Goal: Navigation & Orientation: Understand site structure

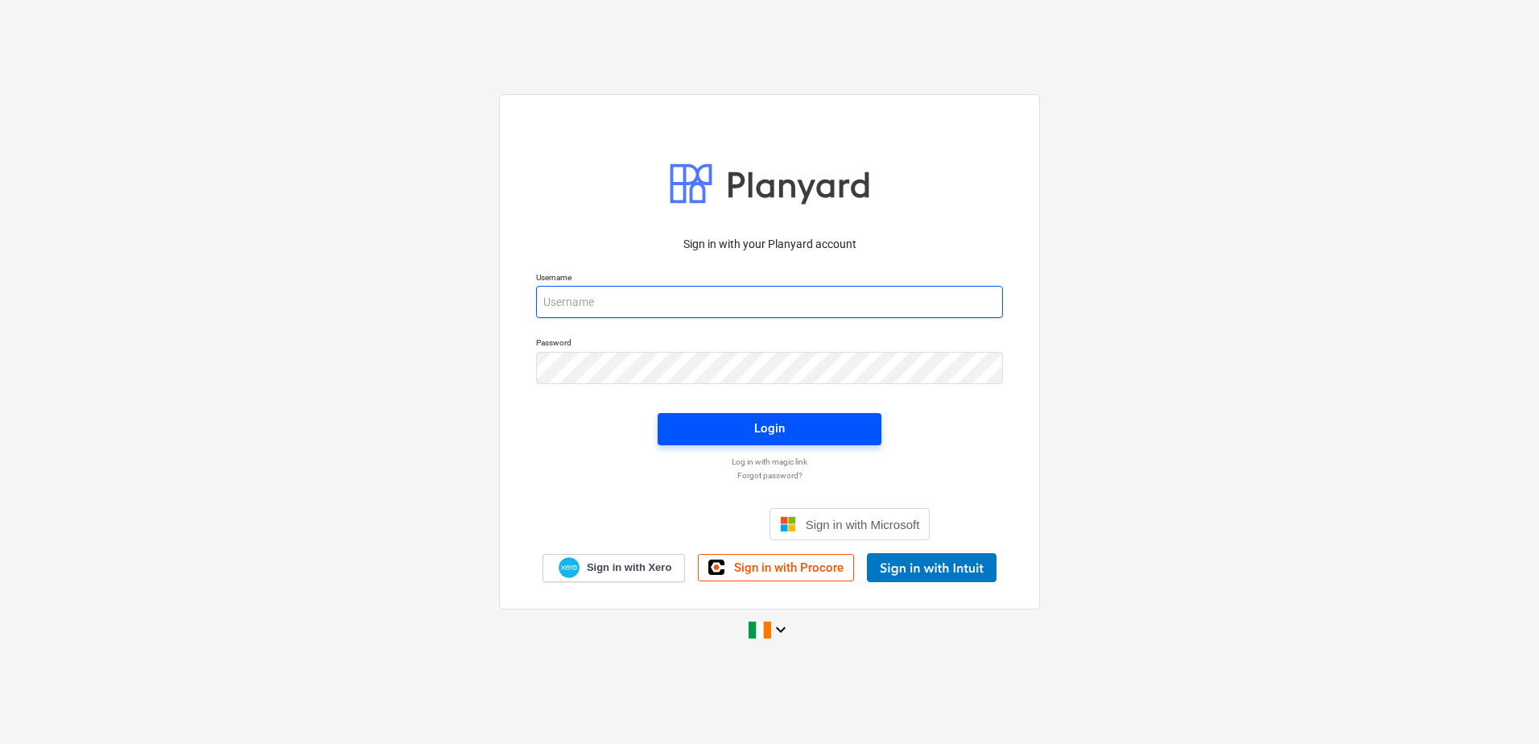
type input "[EMAIL_ADDRESS][DOMAIN_NAME]"
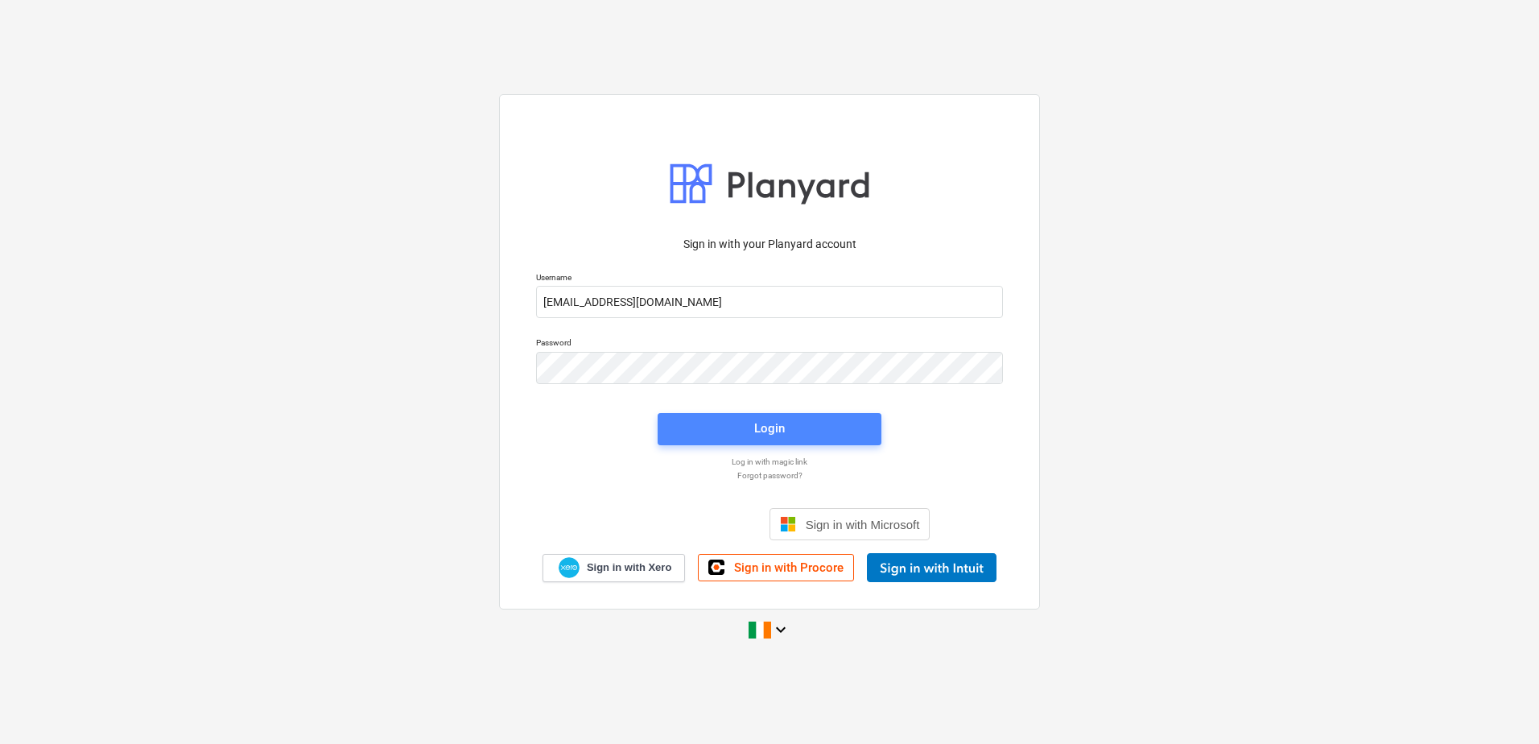
click at [808, 433] on span "Login" at bounding box center [769, 428] width 185 height 21
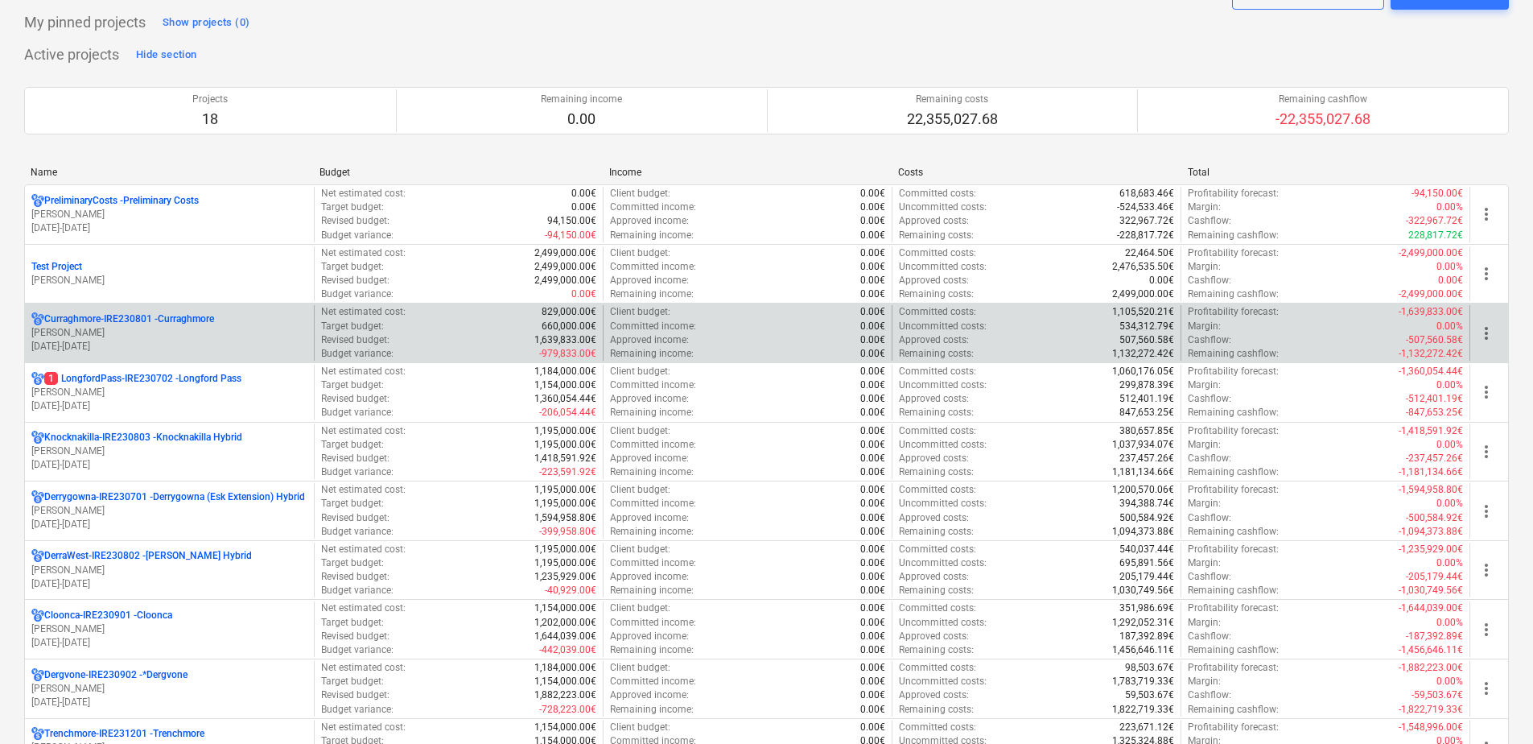
scroll to position [161, 0]
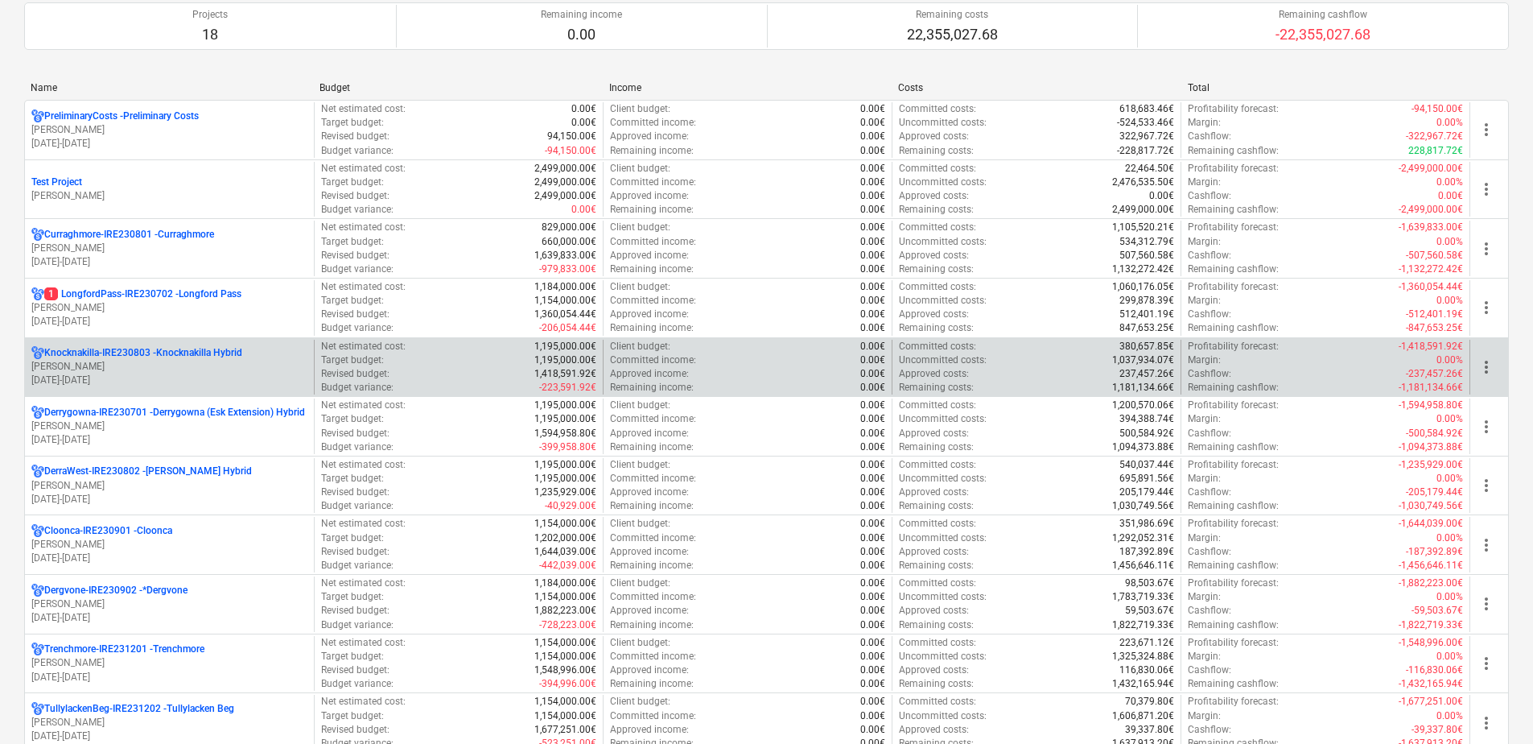
click at [231, 361] on p "[PERSON_NAME]" at bounding box center [169, 367] width 276 height 14
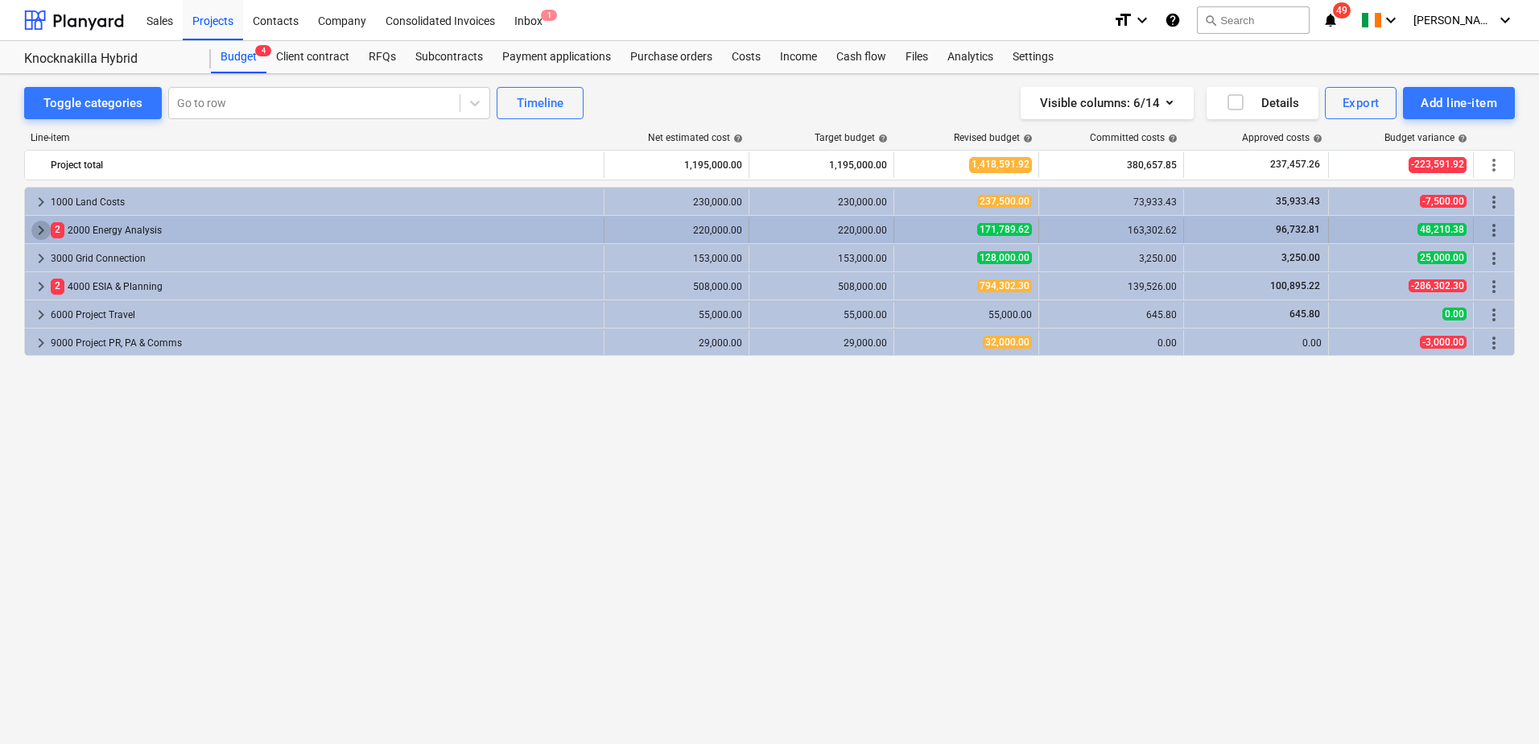
click at [39, 232] on span "keyboard_arrow_right" at bounding box center [40, 229] width 19 height 19
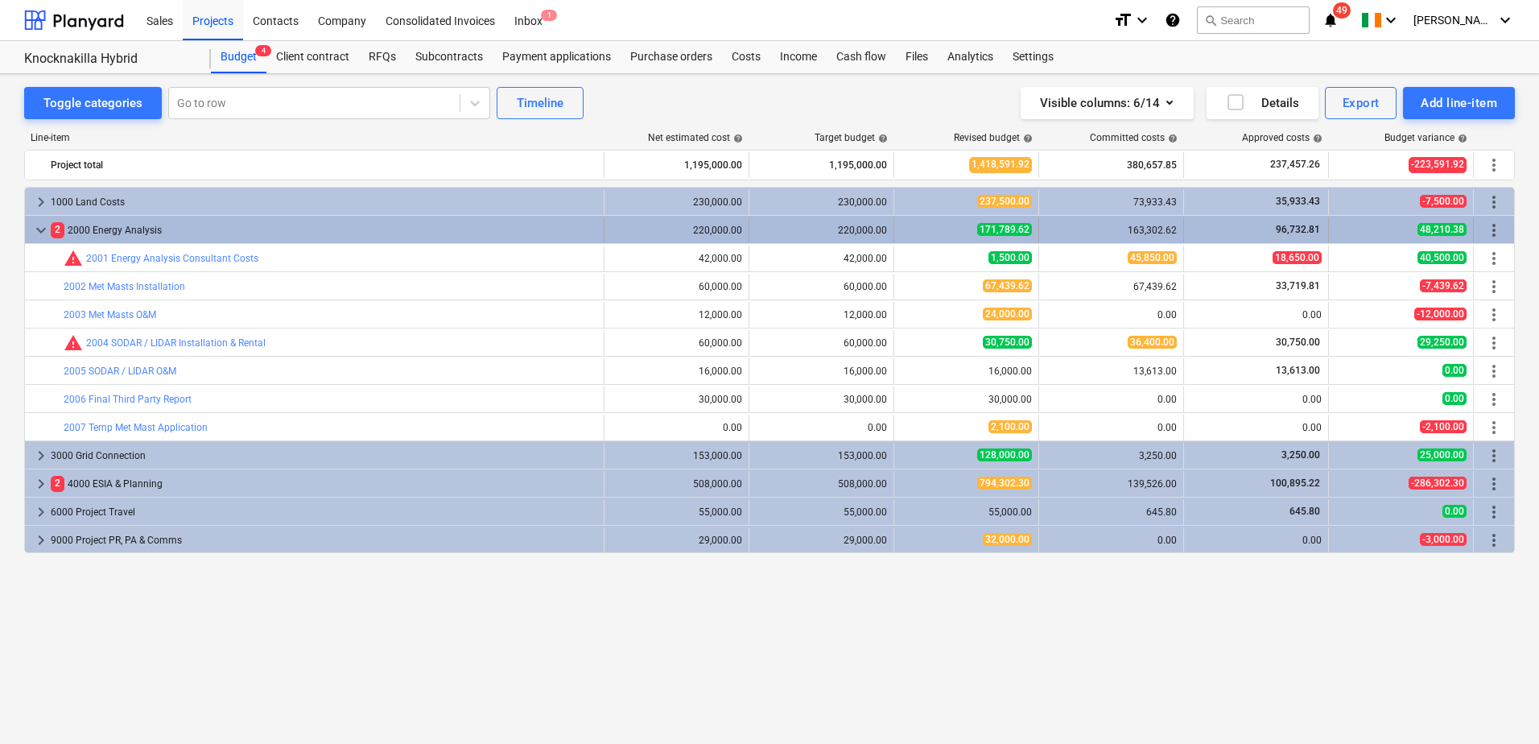
click at [41, 229] on span "keyboard_arrow_down" at bounding box center [40, 229] width 19 height 19
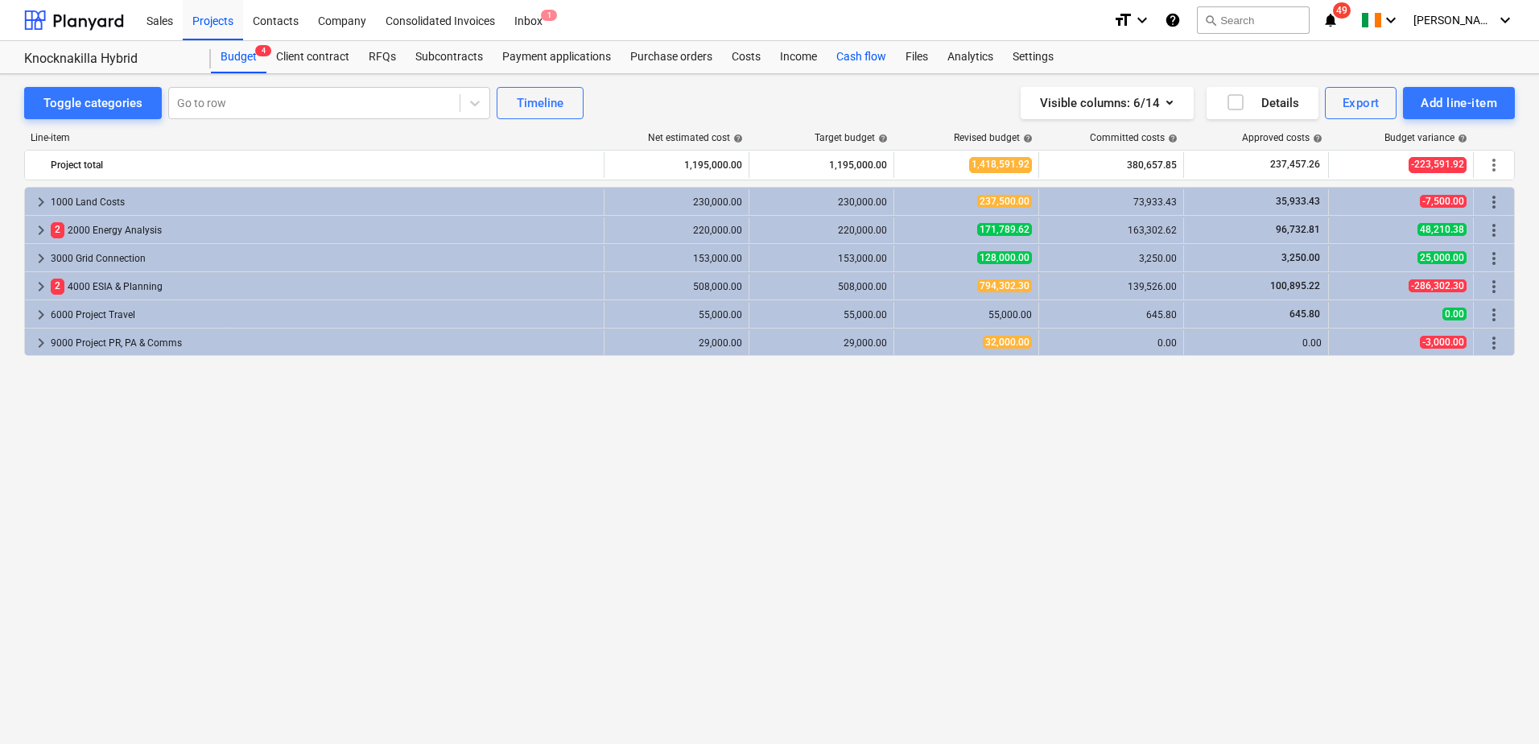
click at [860, 59] on div "Cash flow" at bounding box center [860, 57] width 69 height 32
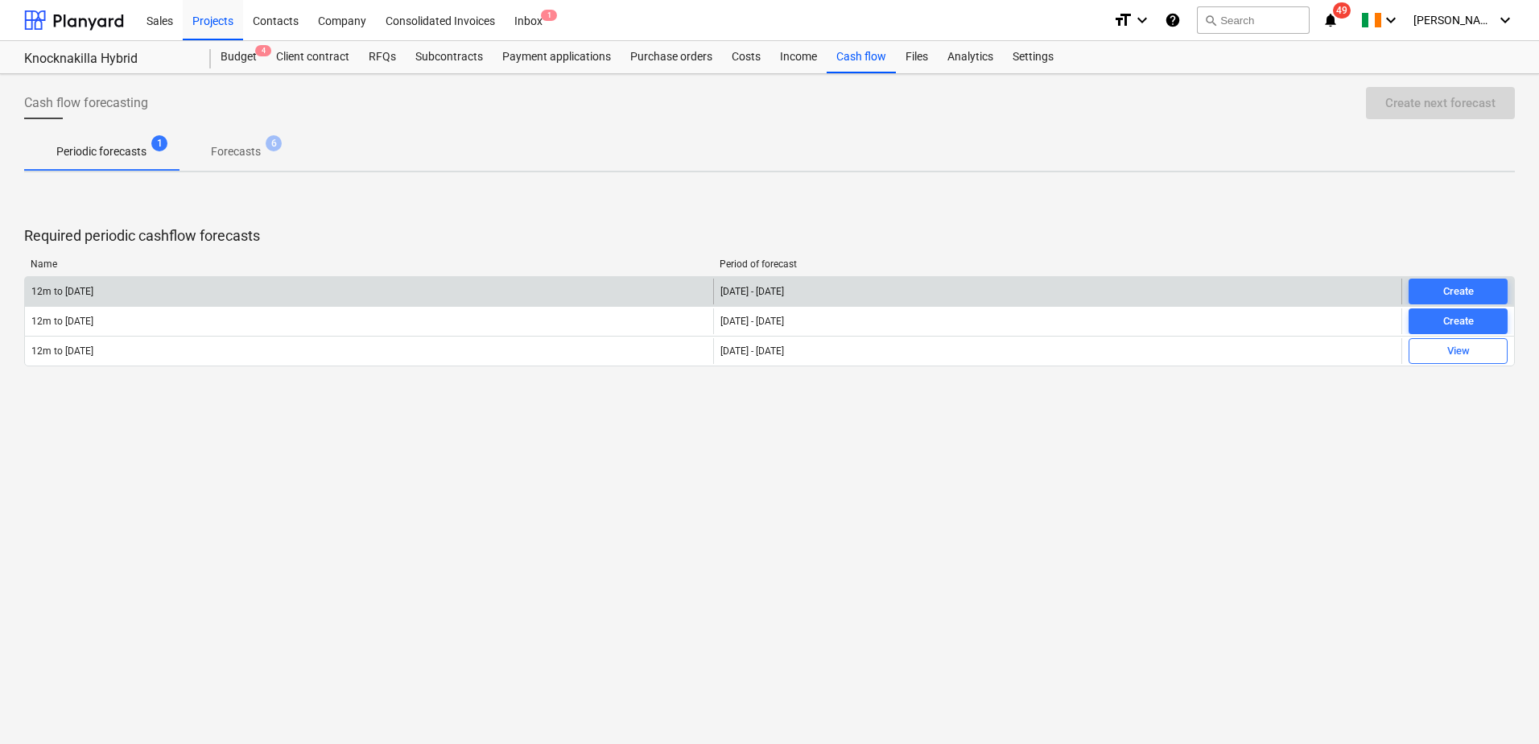
click at [523, 292] on div "12m to [DATE]" at bounding box center [369, 291] width 688 height 26
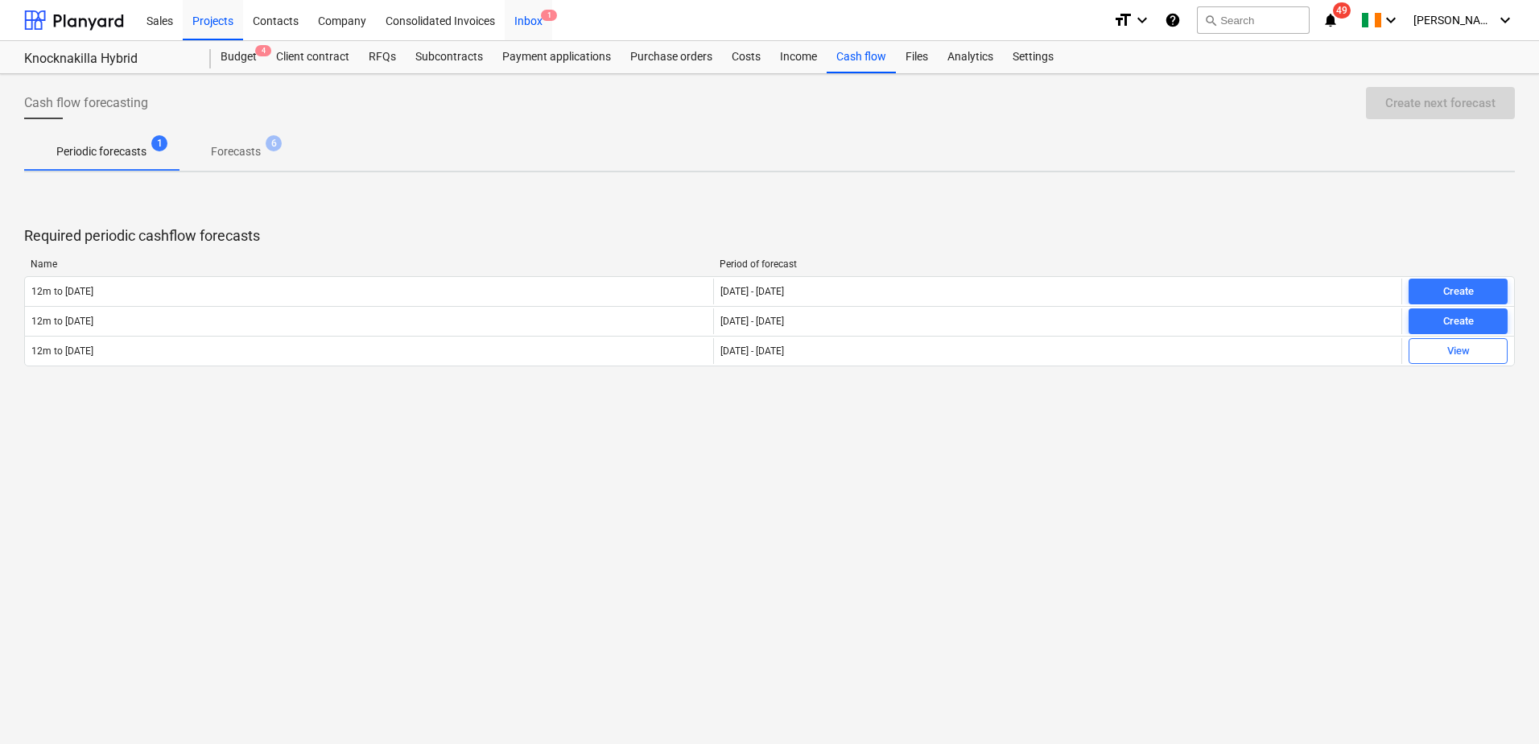
click at [527, 21] on div "Inbox 1" at bounding box center [528, 19] width 47 height 41
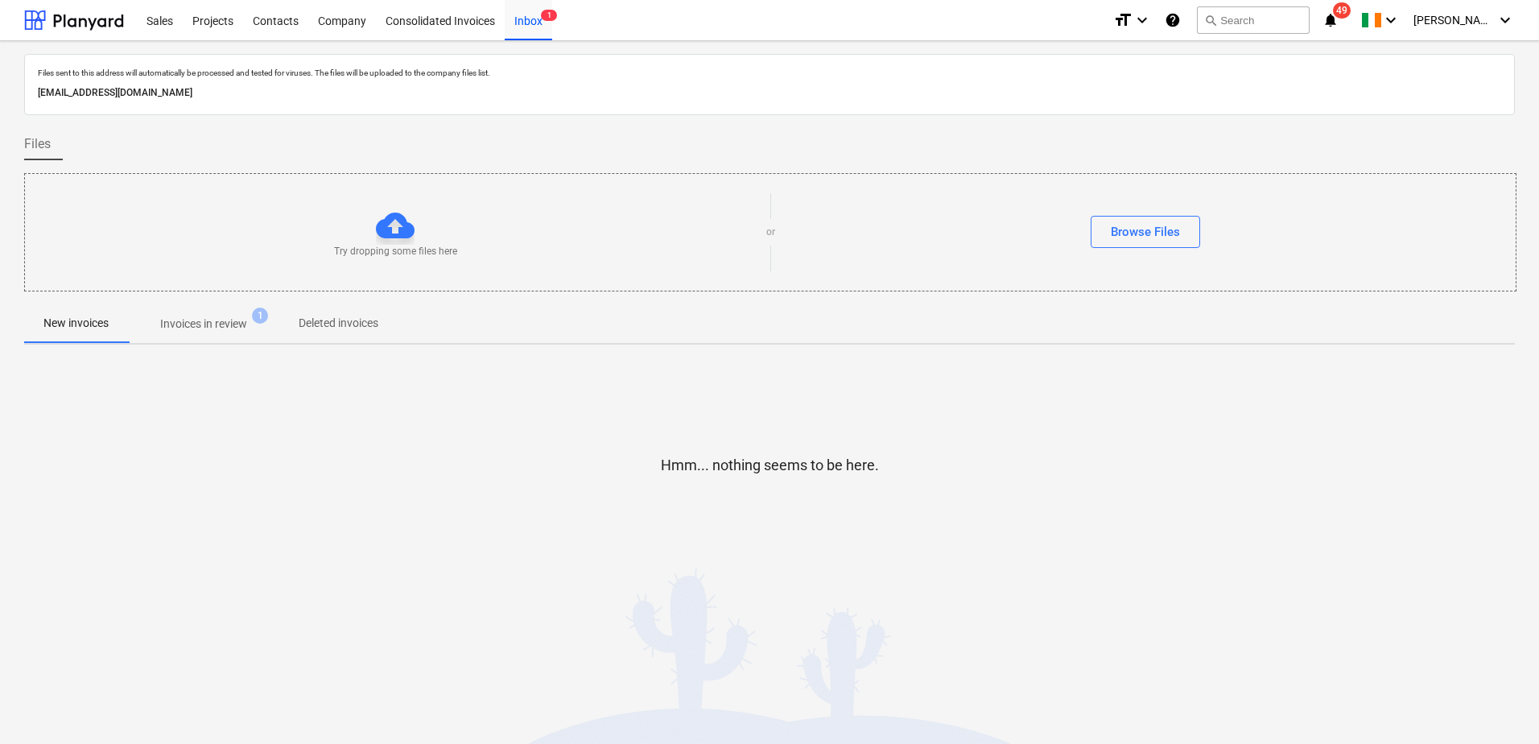
click at [220, 325] on p "Invoices in review" at bounding box center [203, 323] width 87 height 17
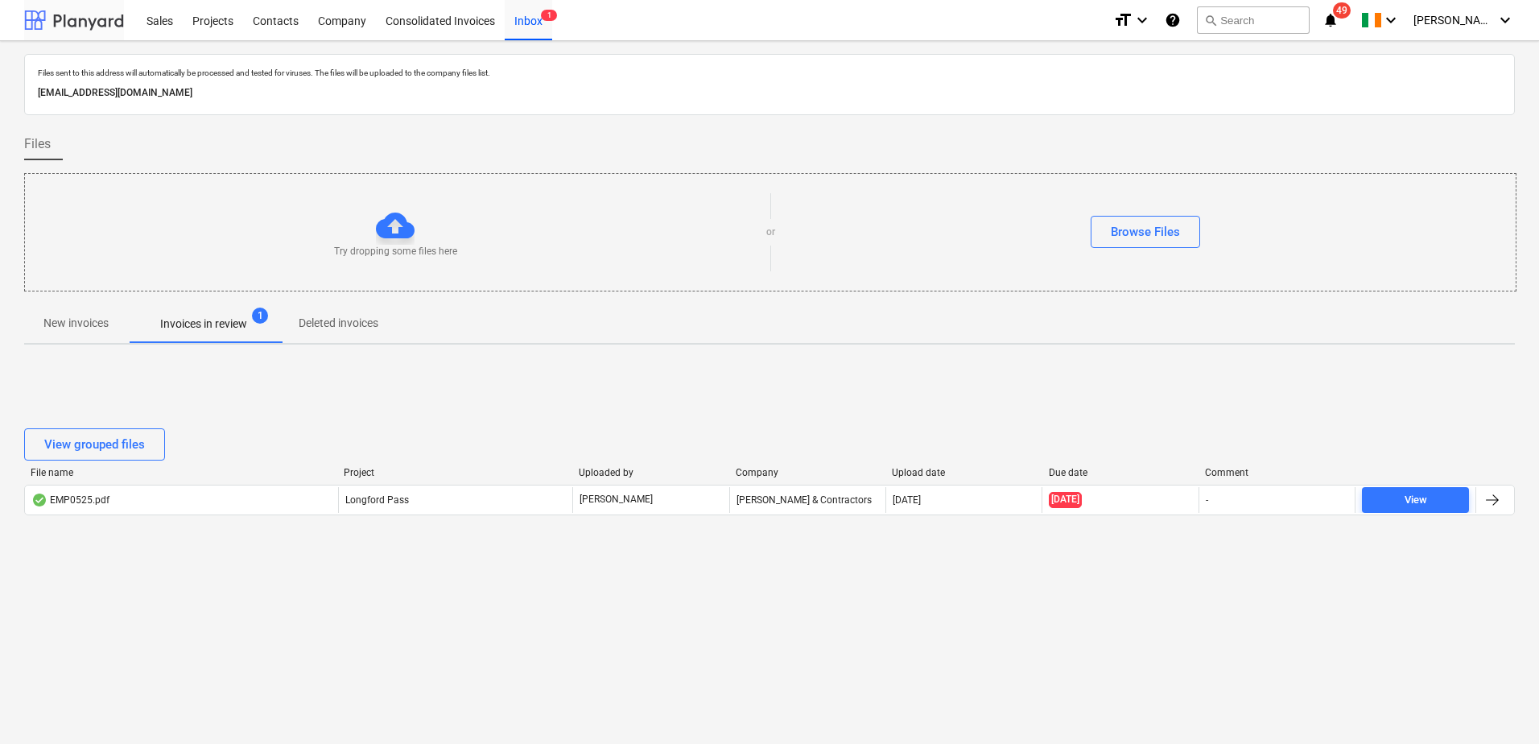
click at [89, 15] on div at bounding box center [74, 20] width 100 height 40
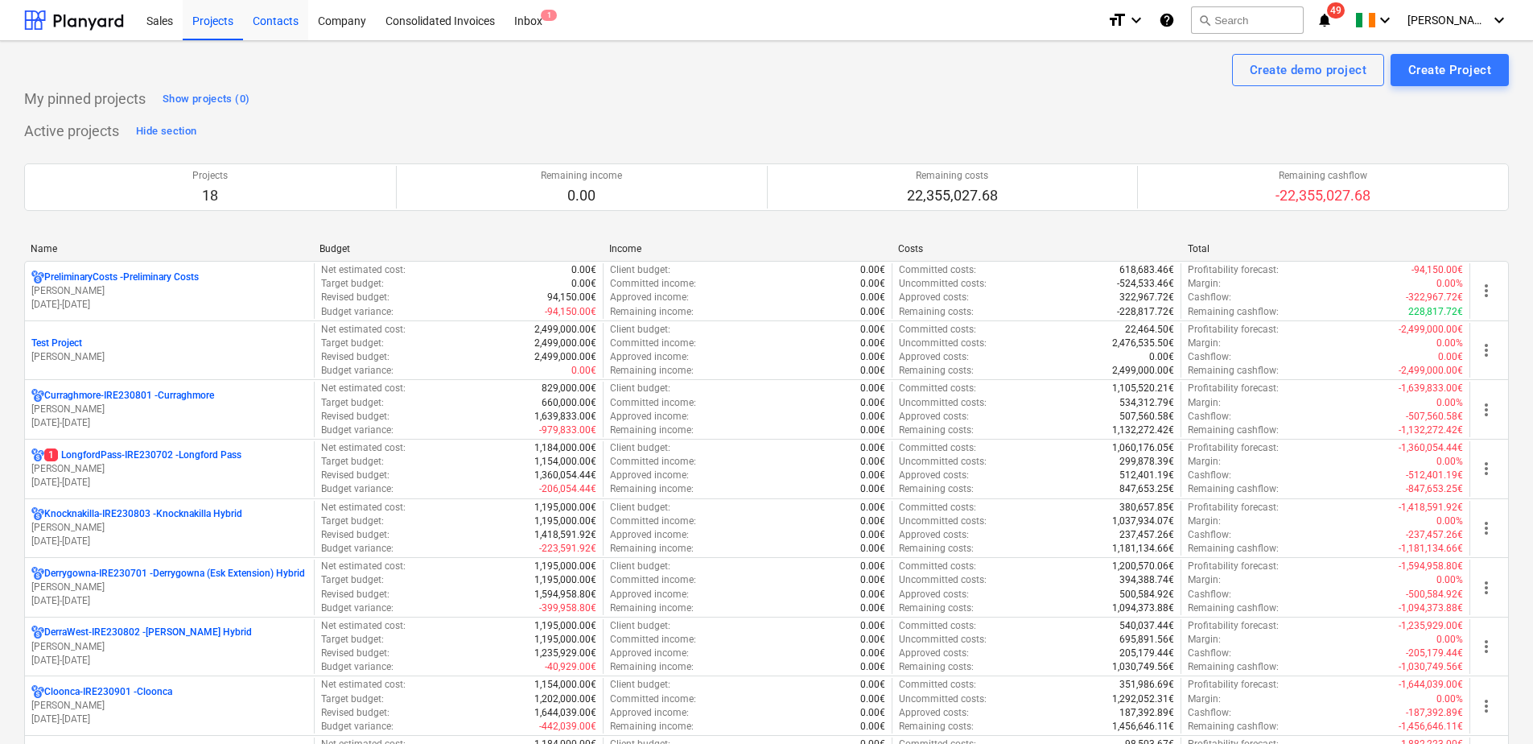
click at [282, 24] on div "Contacts" at bounding box center [275, 19] width 65 height 41
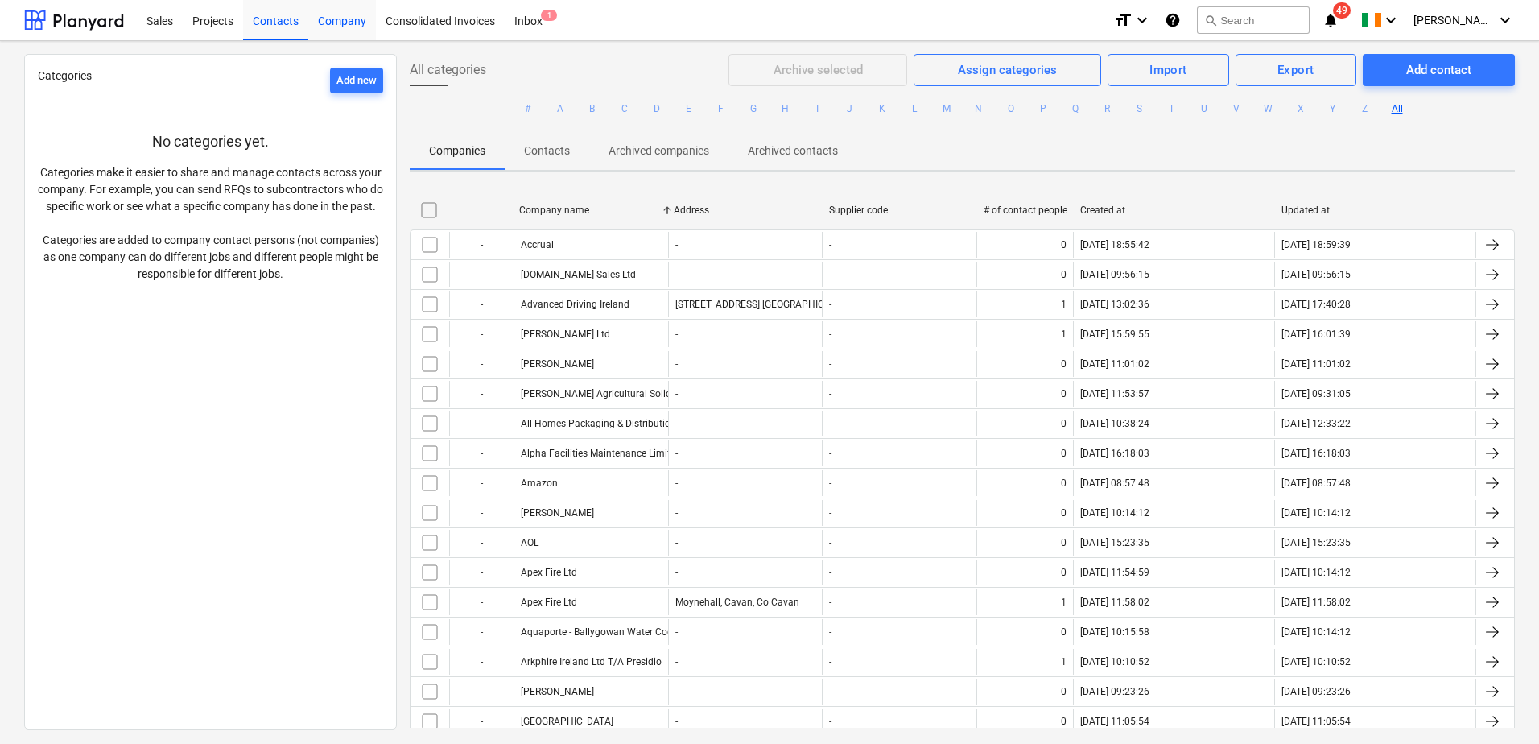
click at [348, 23] on div "Company" at bounding box center [342, 19] width 68 height 41
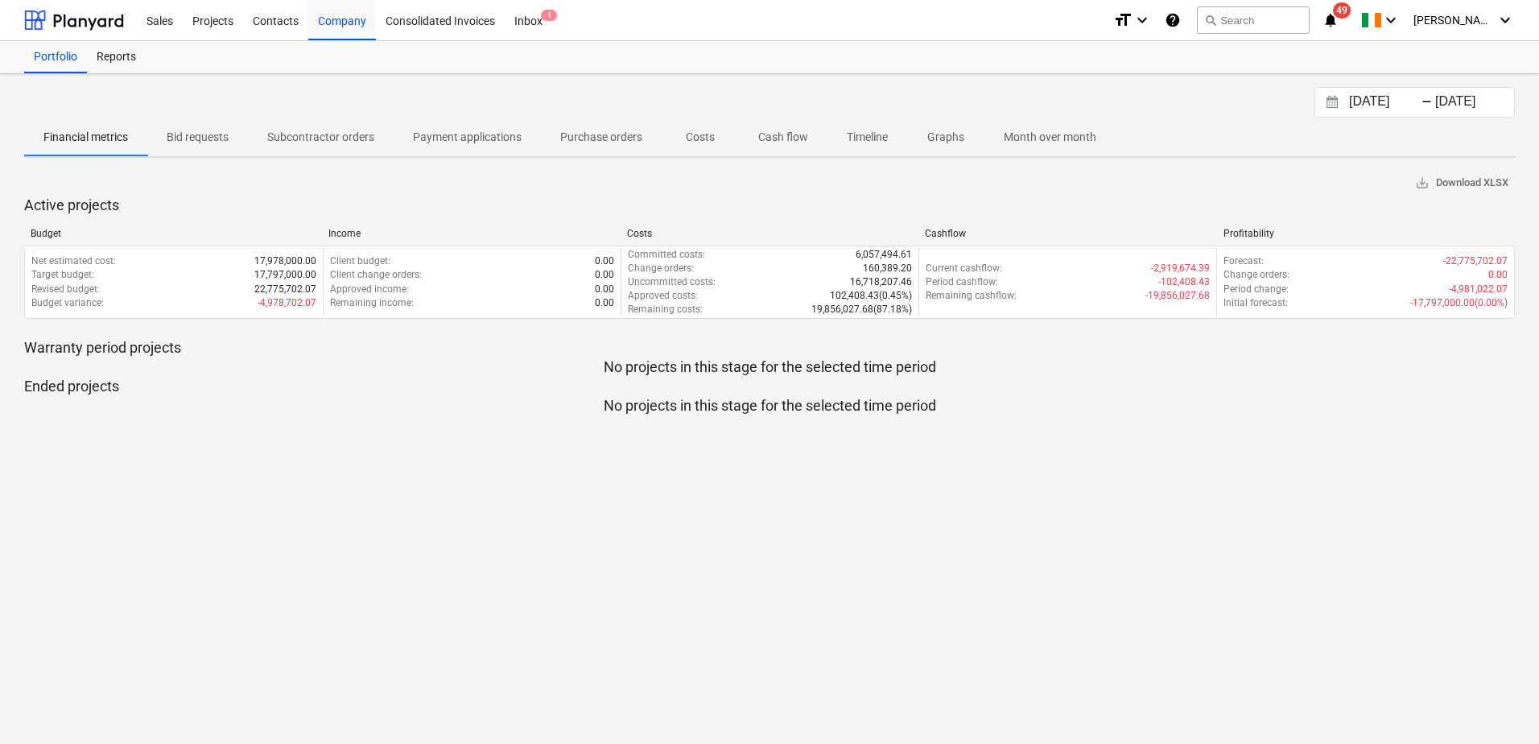
click at [703, 136] on p "Costs" at bounding box center [700, 137] width 39 height 17
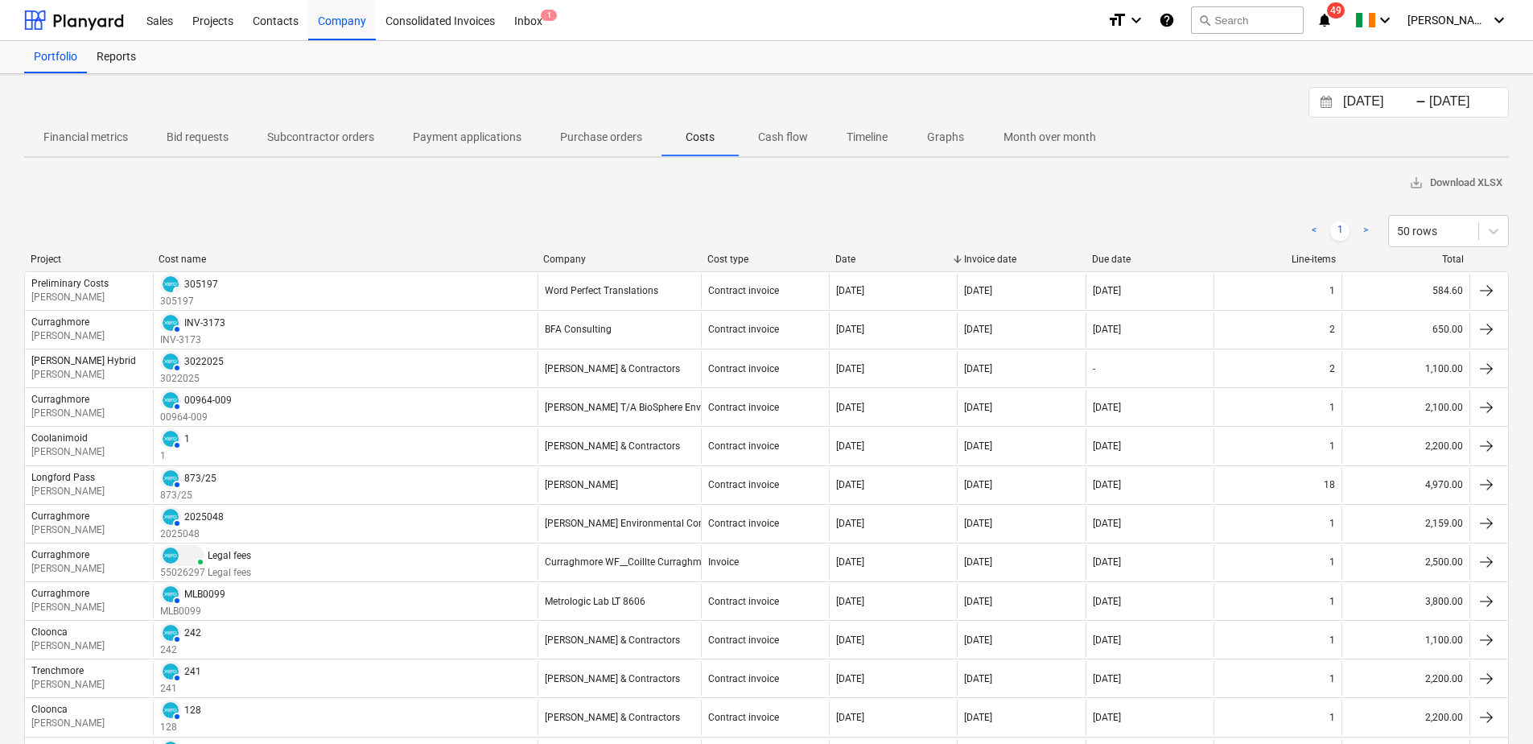
click at [795, 138] on p "Cash flow" at bounding box center [783, 137] width 50 height 17
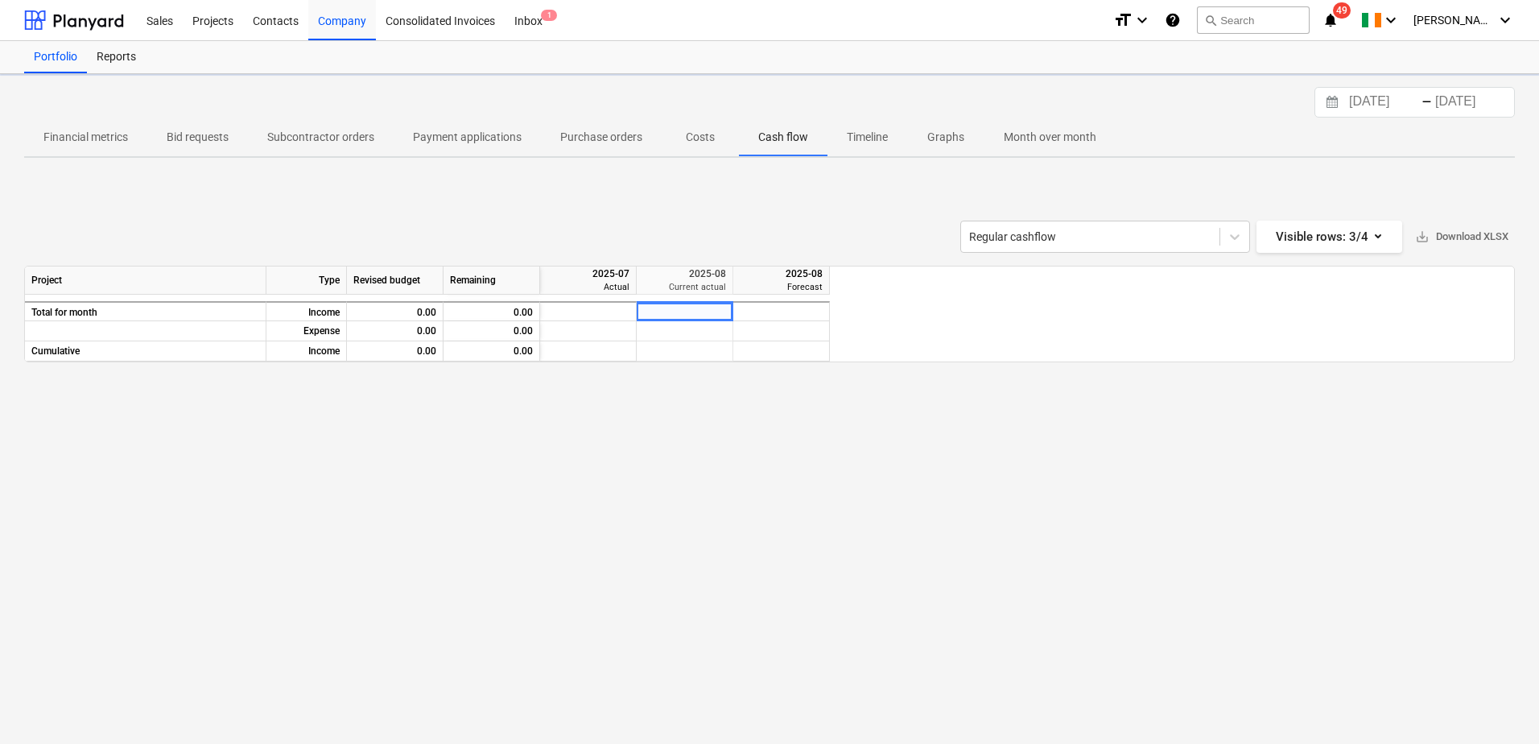
scroll to position [0, 2511]
